Goal: Transaction & Acquisition: Purchase product/service

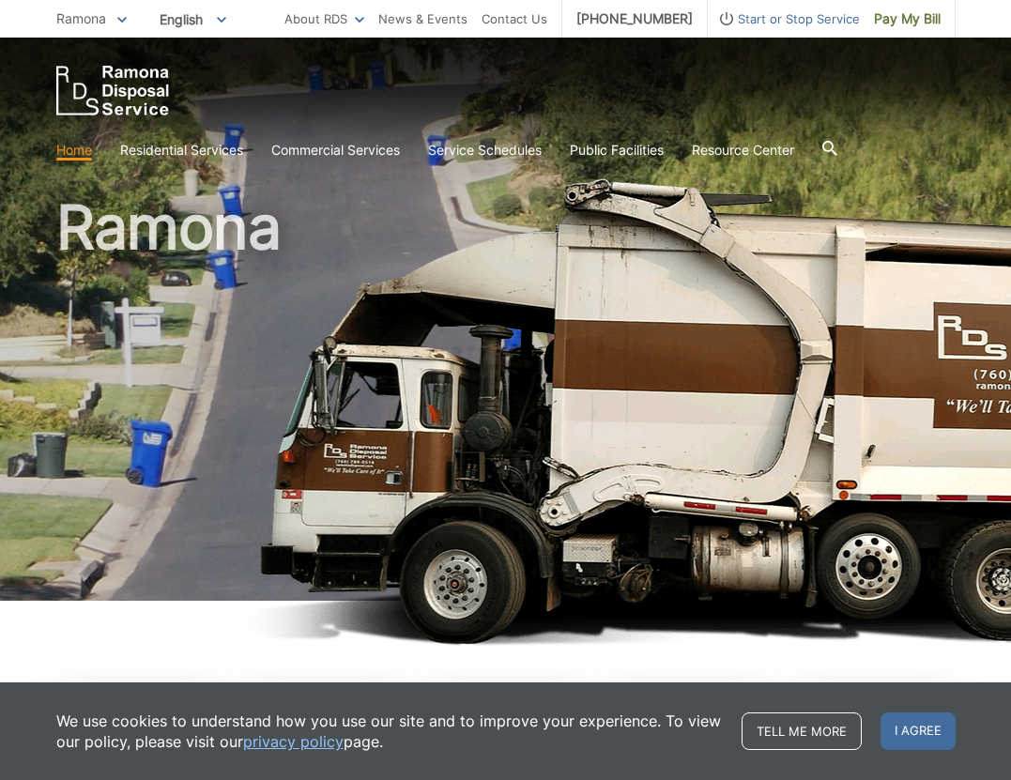
click at [296, 64] on div "Home Residential Services Curbside Pickup Recycling Organic Recycling Trash Hou…" at bounding box center [505, 103] width 1011 height 131
click at [891, 29] on link "Pay My Bill" at bounding box center [908, 19] width 96 height 38
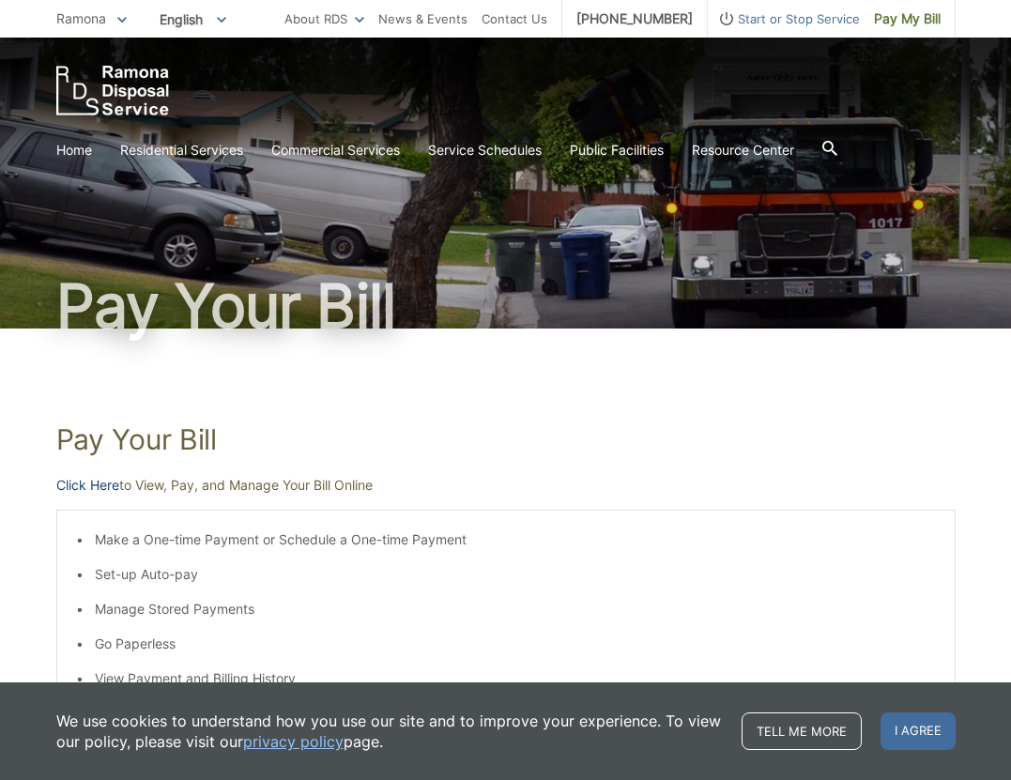
click at [90, 489] on link "Click Here" at bounding box center [87, 485] width 63 height 21
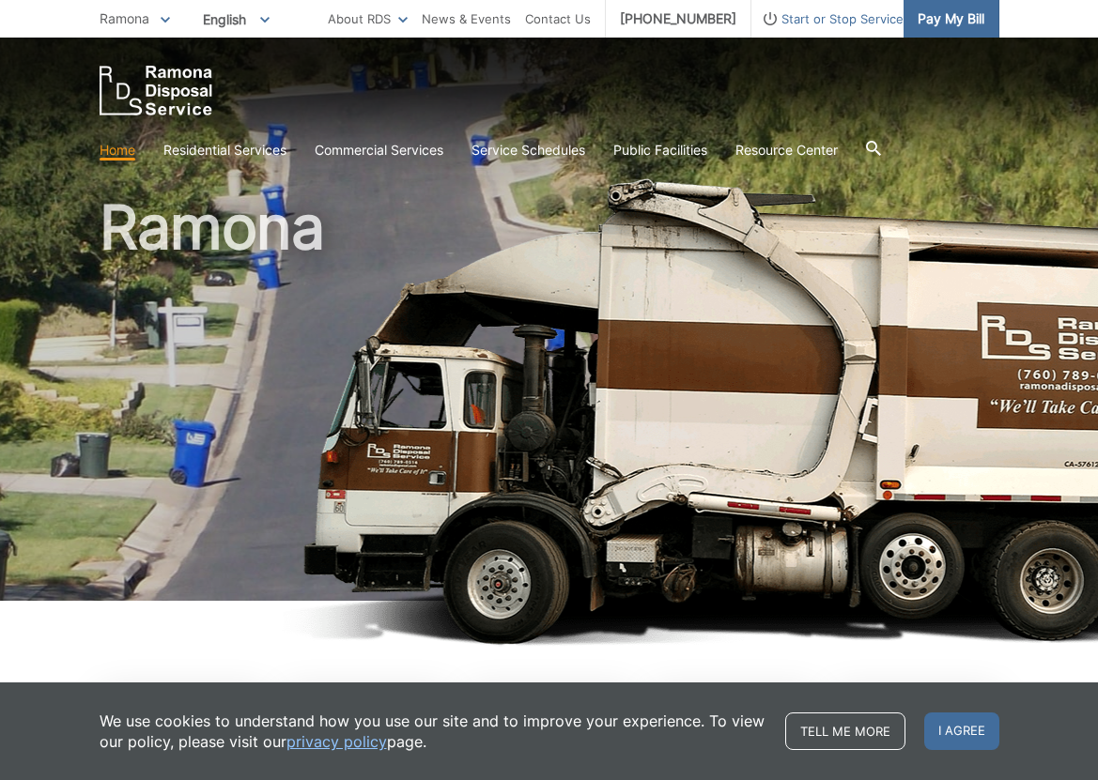
click at [972, 19] on span "Pay My Bill" at bounding box center [951, 18] width 67 height 21
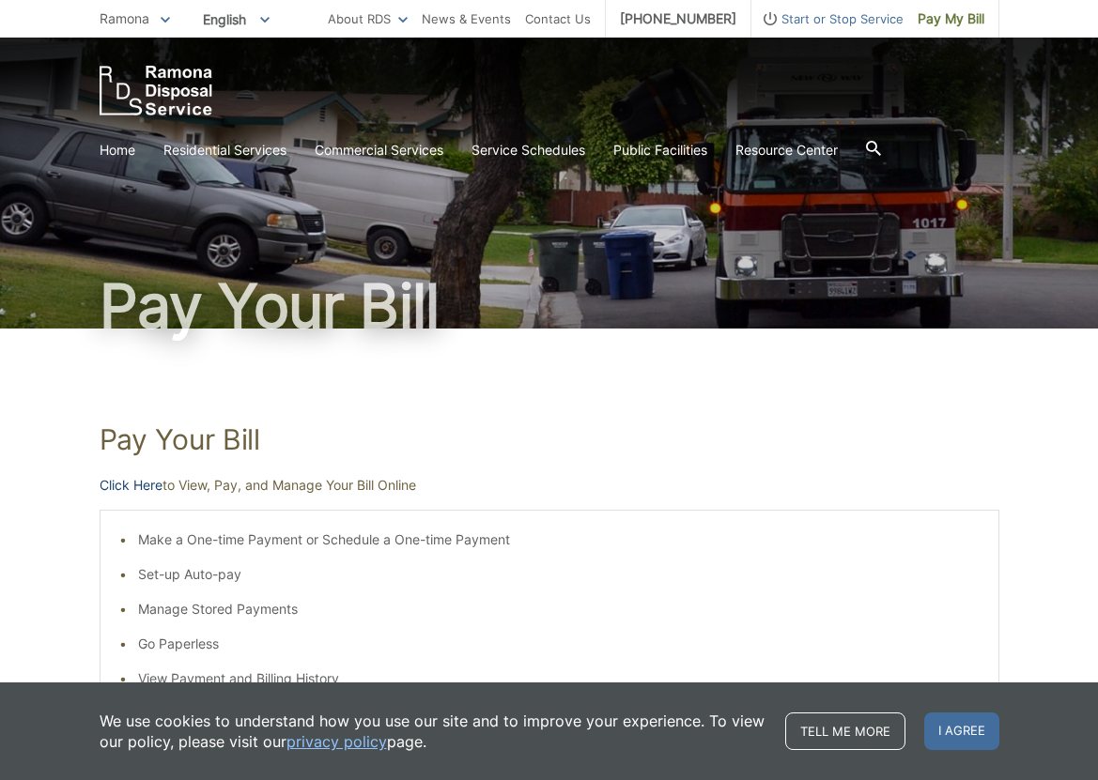
click at [100, 492] on link "Click Here" at bounding box center [131, 485] width 63 height 21
click at [135, 488] on link "Click Here" at bounding box center [131, 485] width 63 height 21
